Goal: Check status: Check status

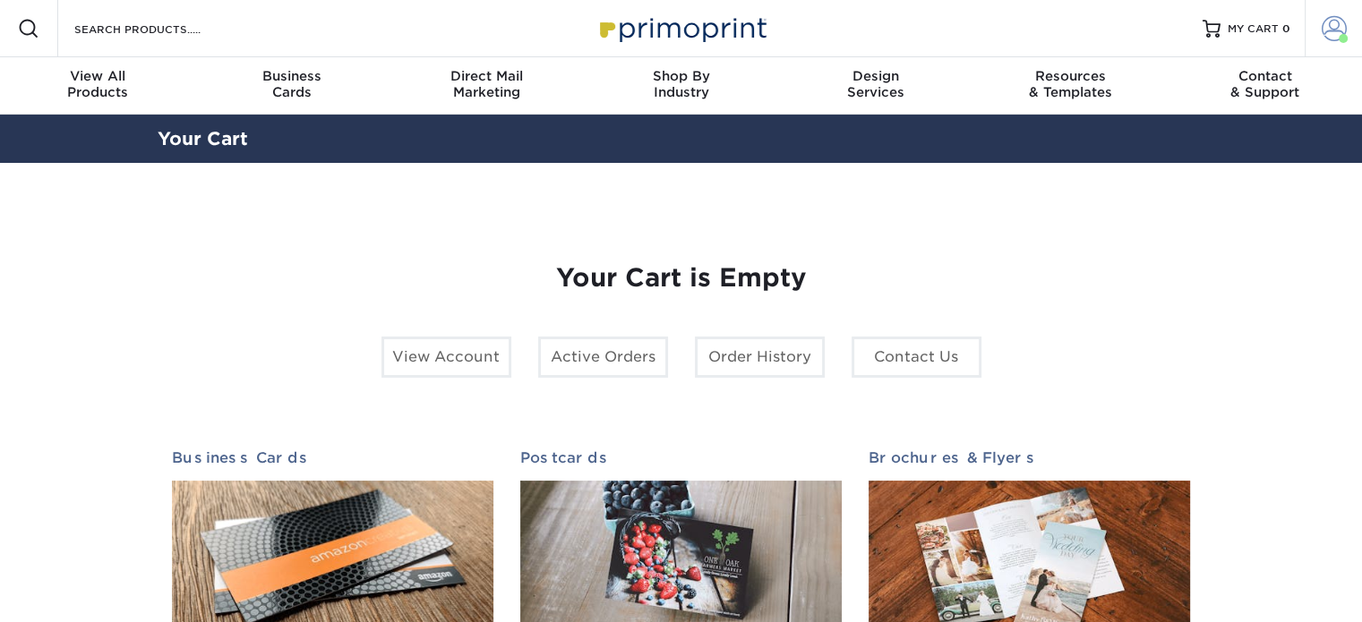
click at [1332, 31] on span at bounding box center [1334, 28] width 25 height 25
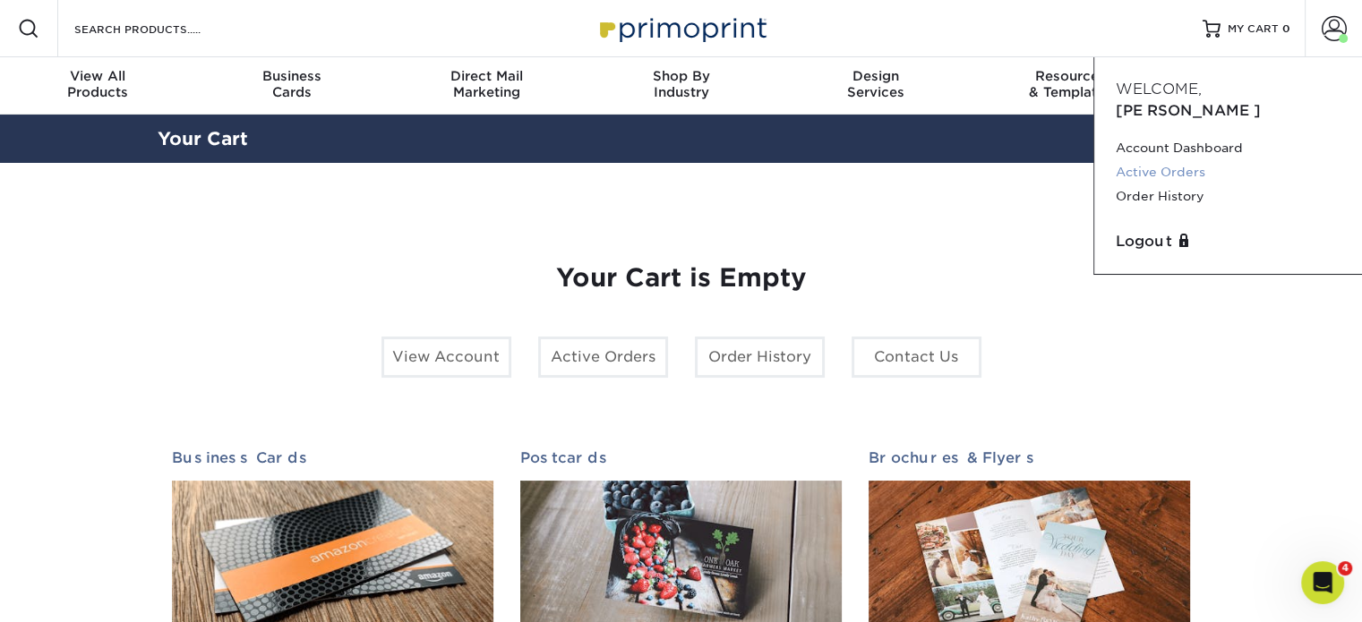
click at [1134, 160] on link "Active Orders" at bounding box center [1228, 172] width 225 height 24
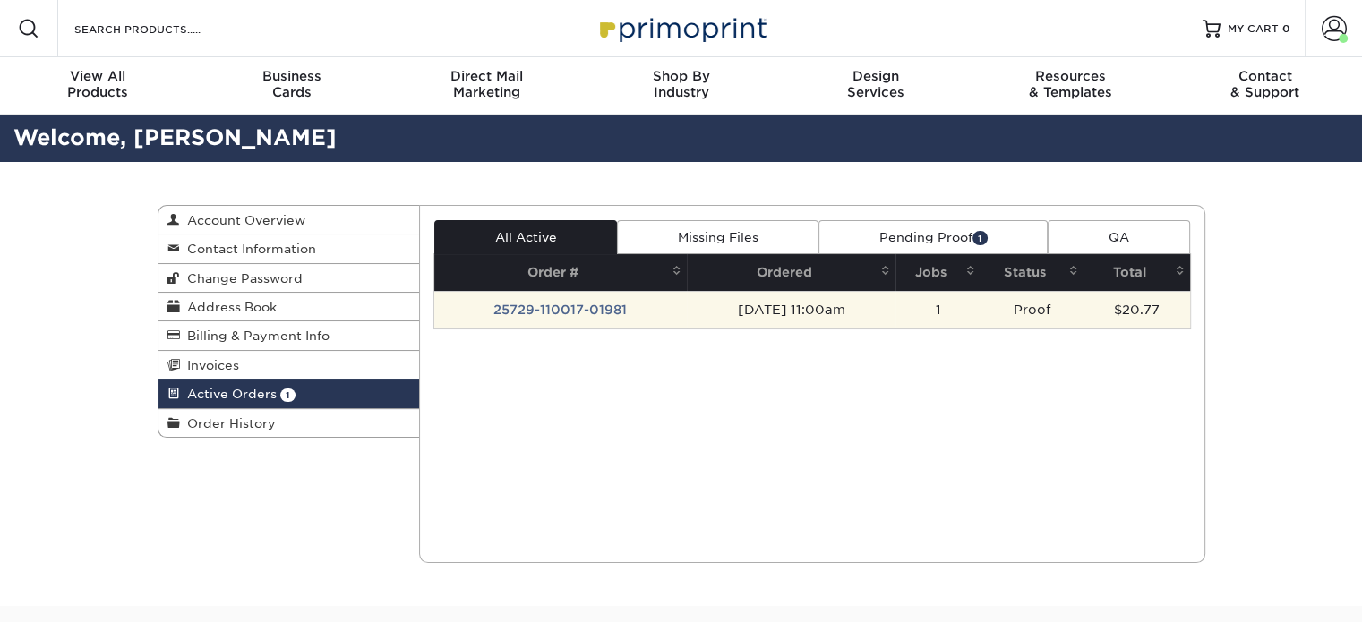
click at [517, 308] on td "25729-110017-01981" at bounding box center [560, 310] width 253 height 38
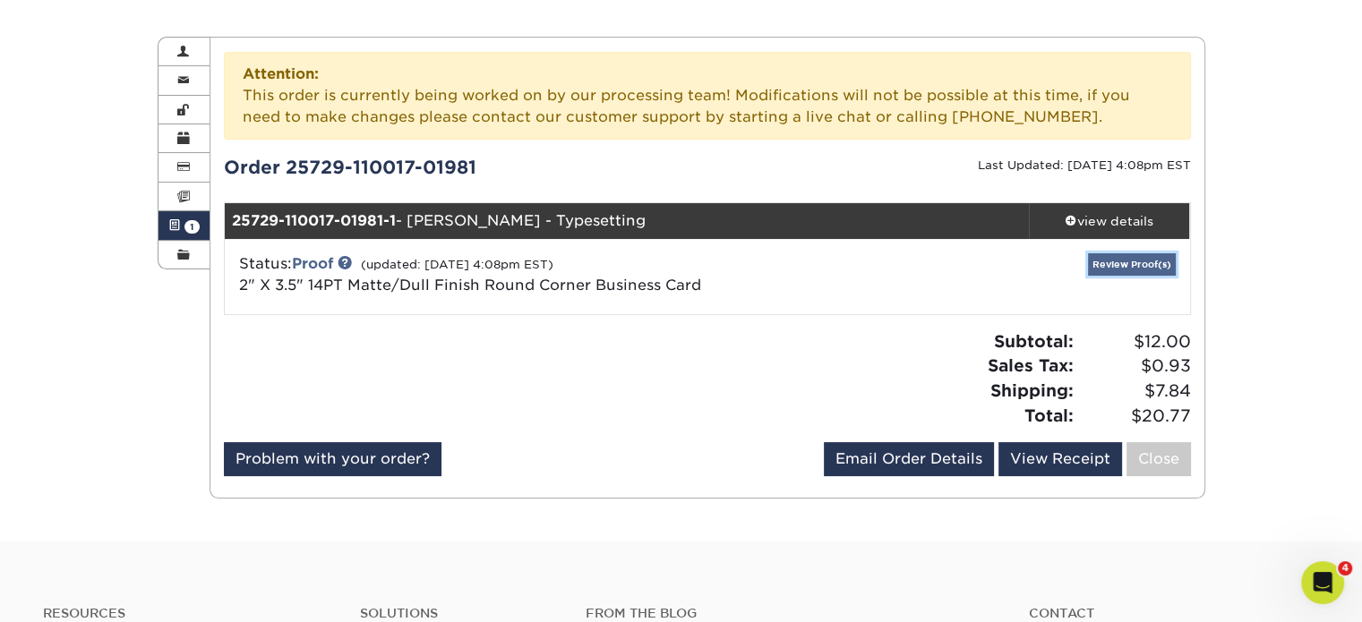
click at [1133, 258] on link "Review Proof(s)" at bounding box center [1132, 264] width 88 height 22
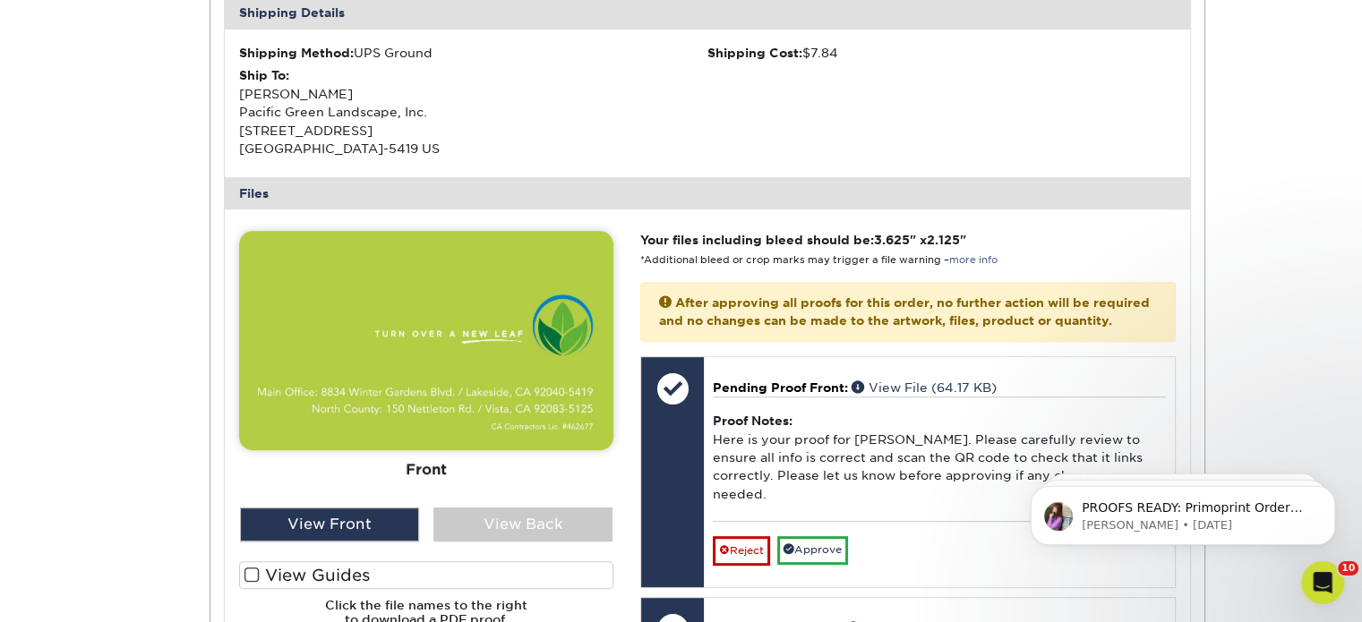
scroll to position [909, 0]
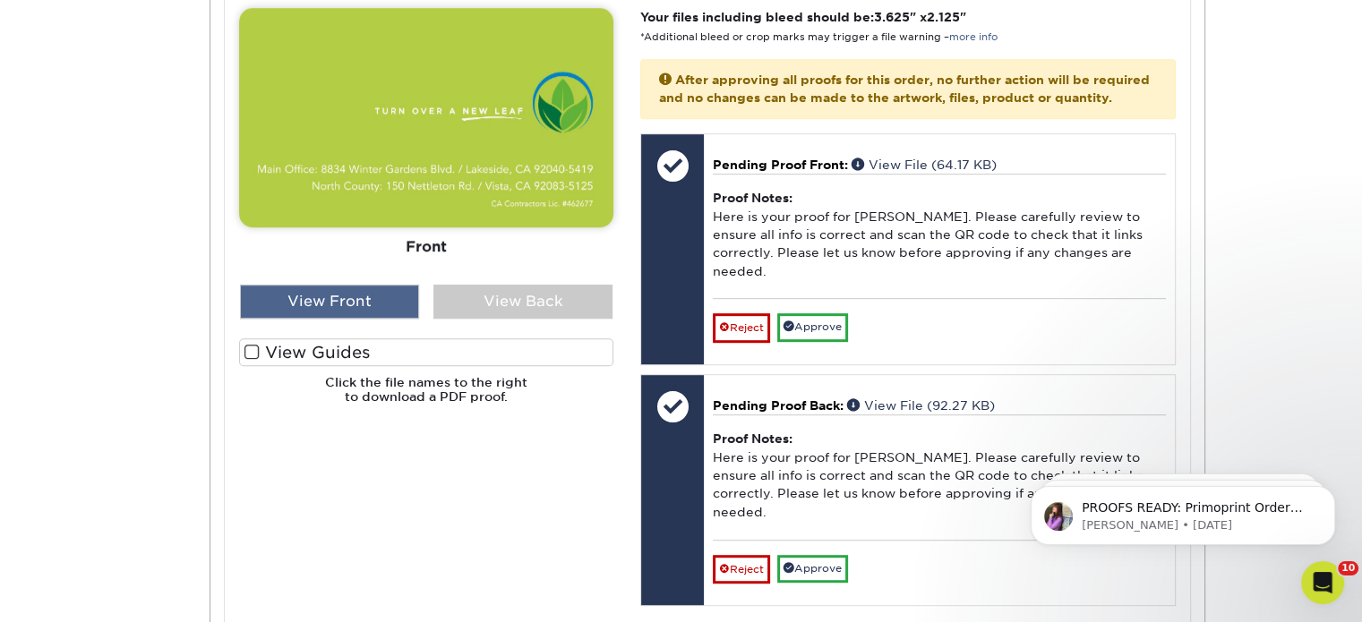
click at [380, 299] on div "View Front" at bounding box center [329, 302] width 179 height 34
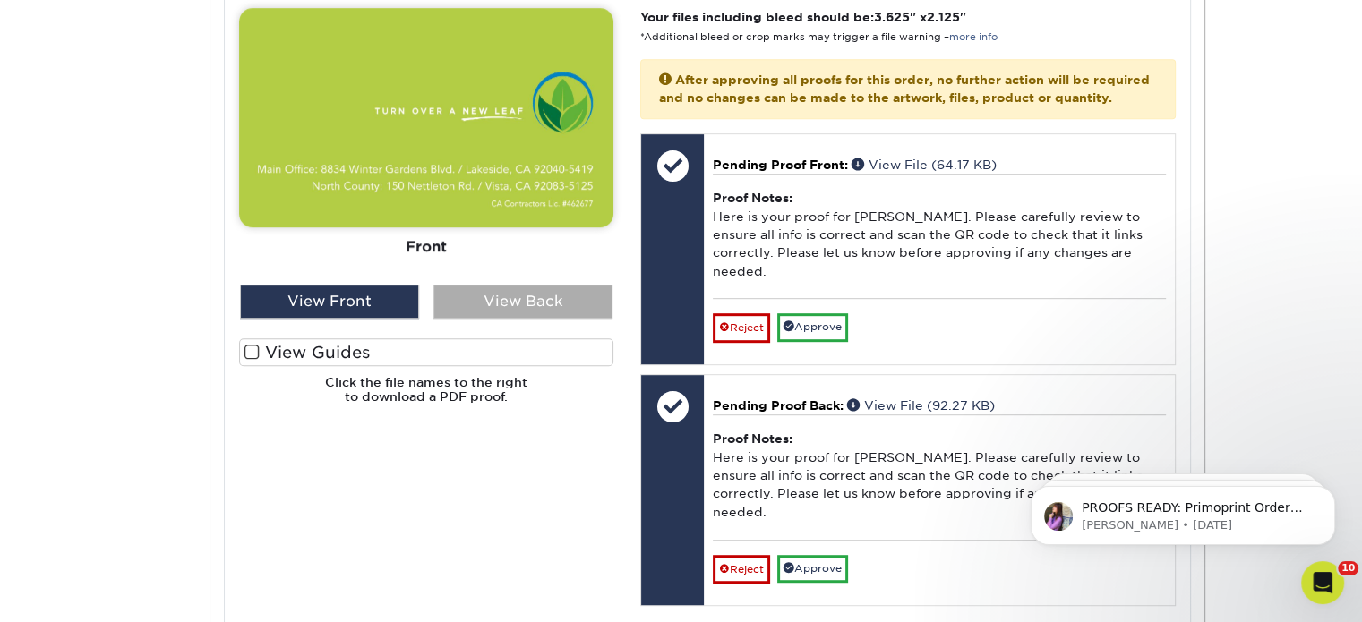
click at [463, 297] on div "View Back" at bounding box center [522, 302] width 179 height 34
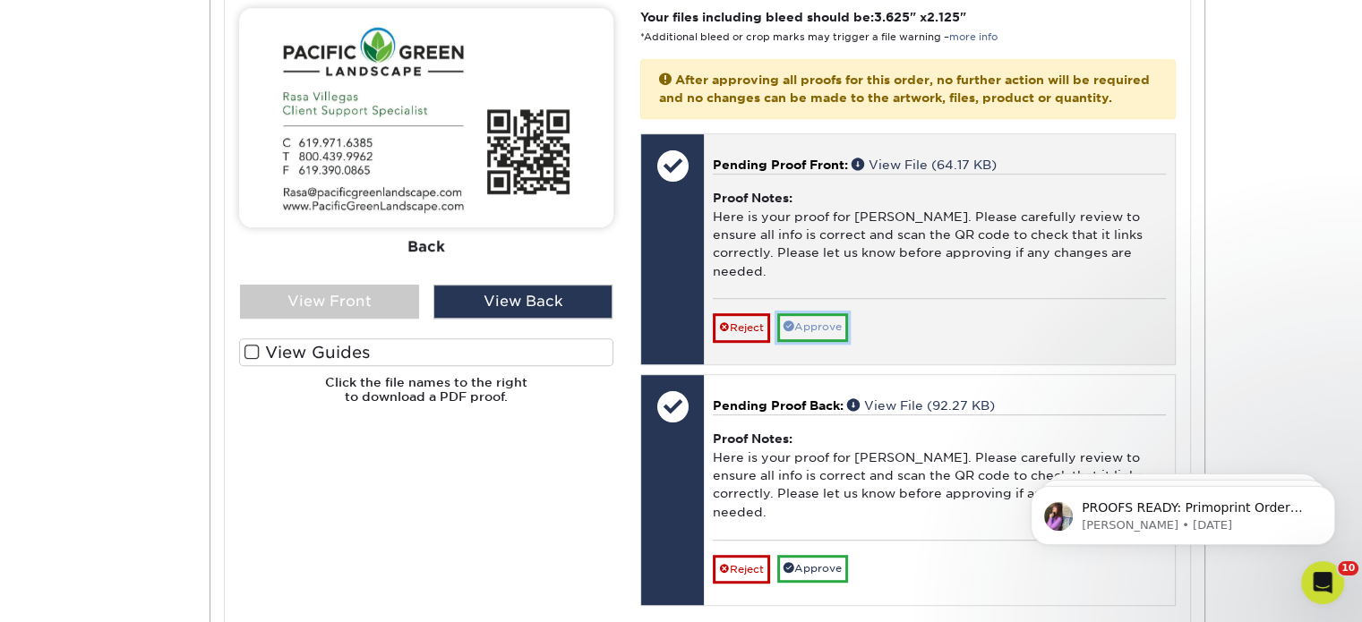
click at [806, 329] on link "Approve" at bounding box center [812, 327] width 71 height 28
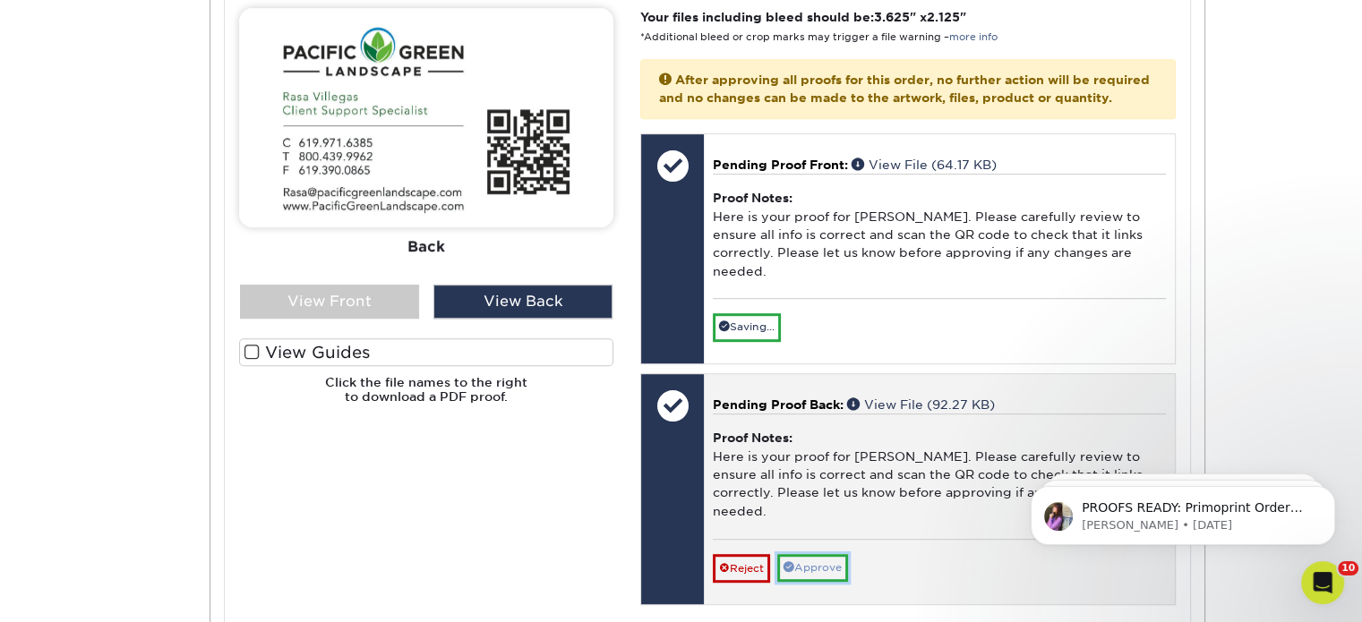
click at [842, 554] on link "Approve" at bounding box center [812, 568] width 71 height 28
